Goal: Transaction & Acquisition: Purchase product/service

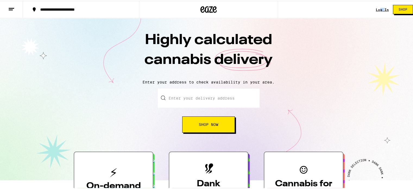
drag, startPoint x: 382, startPoint y: 3, endPoint x: 377, endPoint y: 8, distance: 6.0
click at [377, 8] on div "Log In Shop" at bounding box center [396, 8] width 41 height 17
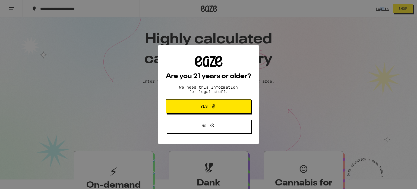
click at [211, 113] on button "Yes" at bounding box center [208, 106] width 85 height 14
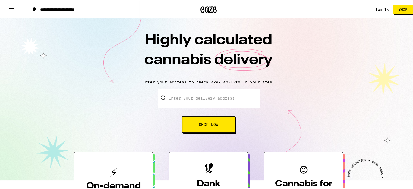
click at [341, 14] on div "**********" at bounding box center [208, 8] width 417 height 17
click at [378, 8] on link "Log In" at bounding box center [382, 9] width 13 height 4
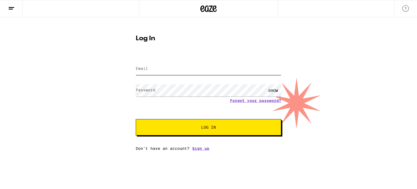
click at [164, 66] on input "Email" at bounding box center [209, 69] width 146 height 12
type input "[PERSON_NAME][EMAIL_ADDRESS][PERSON_NAME][DOMAIN_NAME]"
click at [136, 119] on button "Log In" at bounding box center [209, 127] width 146 height 16
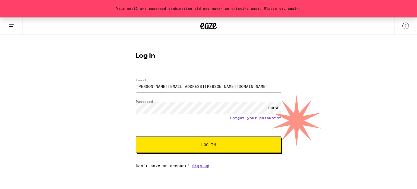
click at [269, 105] on div "SHOW" at bounding box center [273, 108] width 16 height 12
click at [136, 136] on button "Log In" at bounding box center [209, 144] width 146 height 16
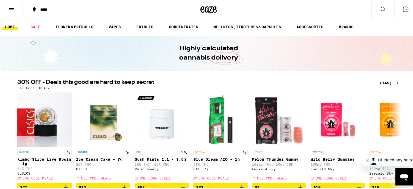
click at [12, 26] on link "HOME" at bounding box center [9, 26] width 15 height 7
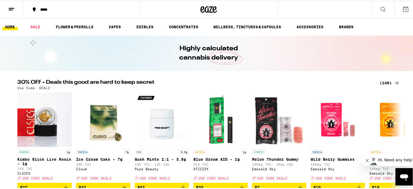
click at [12, 26] on link "HOME" at bounding box center [9, 26] width 15 height 7
click at [14, 9] on icon at bounding box center [11, 8] width 7 height 7
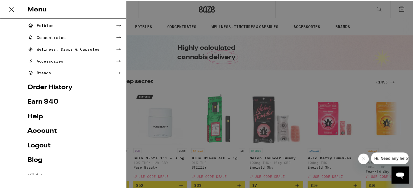
scroll to position [61, 0]
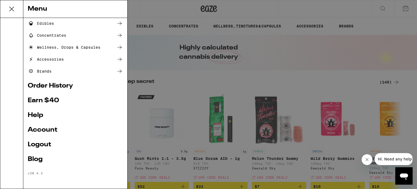
click at [48, 102] on link "Earn $ 40" at bounding box center [75, 100] width 95 height 7
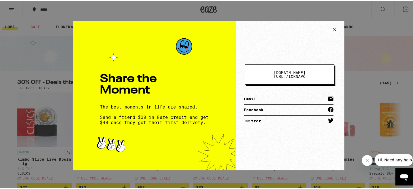
click at [291, 71] on span "[DOMAIN_NAME][URL] /" at bounding box center [290, 74] width 32 height 8
click at [334, 27] on icon at bounding box center [334, 28] width 3 height 3
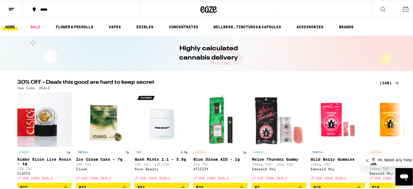
click at [403, 10] on icon at bounding box center [406, 8] width 7 height 7
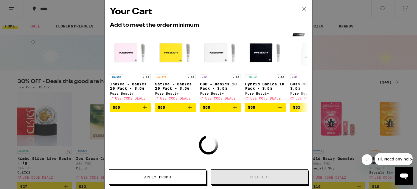
click at [302, 7] on icon at bounding box center [304, 9] width 8 height 8
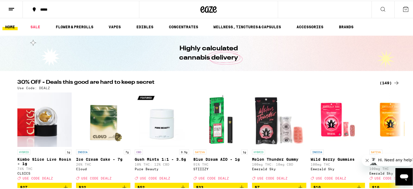
click at [10, 5] on icon at bounding box center [11, 8] width 7 height 7
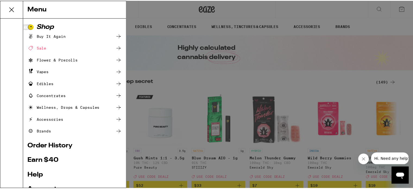
scroll to position [61, 0]
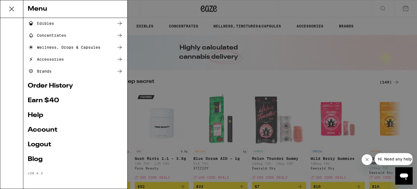
click at [42, 146] on link "Logout" at bounding box center [75, 144] width 95 height 7
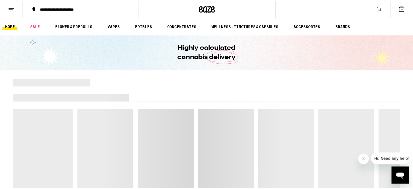
scroll to position [24, 0]
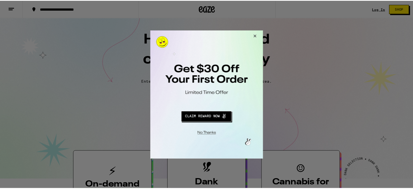
click at [257, 35] on button "Close Modal" at bounding box center [255, 36] width 15 height 13
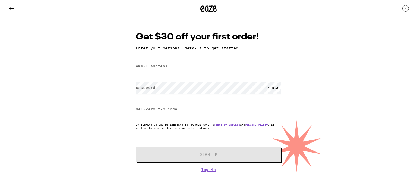
click at [185, 65] on input "email address" at bounding box center [209, 66] width 146 height 12
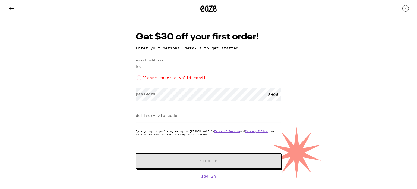
type input "k"
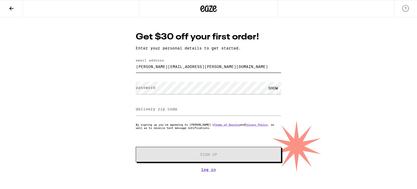
type input "[PERSON_NAME][EMAIL_ADDRESS][PERSON_NAME][DOMAIN_NAME]"
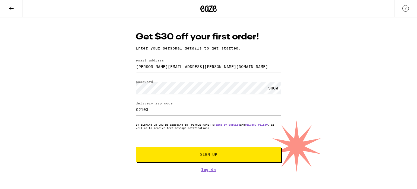
type input "92103"
click at [272, 89] on div "SHOW" at bounding box center [273, 88] width 16 height 12
click at [221, 159] on button "Sign Up" at bounding box center [209, 154] width 146 height 15
